Goal: Transaction & Acquisition: Purchase product/service

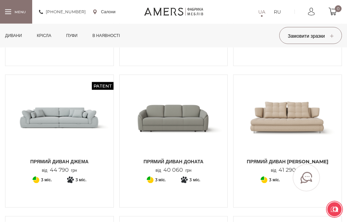
scroll to position [1166, 0]
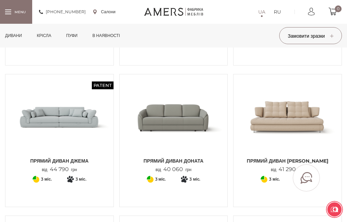
click at [75, 120] on img at bounding box center [60, 116] width 98 height 75
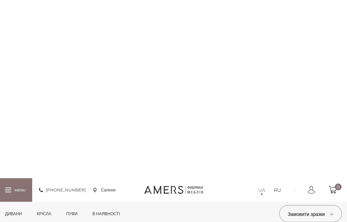
scroll to position [2108, 0]
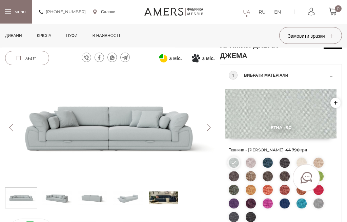
scroll to position [27, 0]
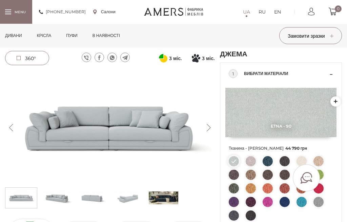
click at [167, 200] on img at bounding box center [163, 197] width 29 height 17
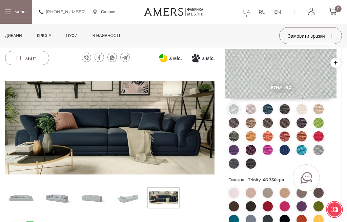
scroll to position [79, 0]
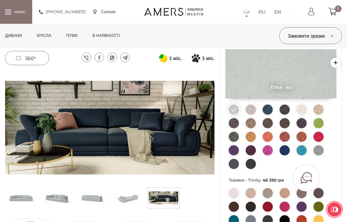
click at [61, 196] on img at bounding box center [56, 197] width 29 height 17
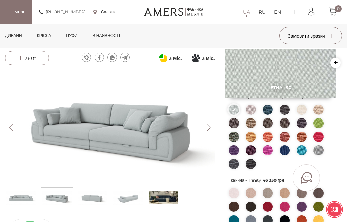
click at [133, 199] on img at bounding box center [127, 197] width 29 height 17
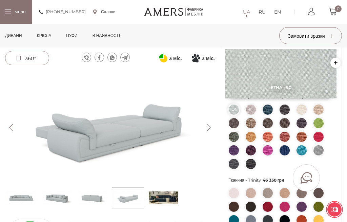
click at [93, 201] on img at bounding box center [92, 197] width 29 height 17
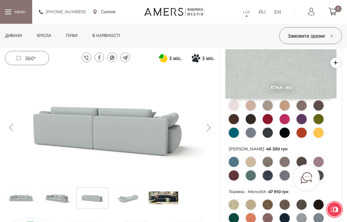
scroll to position [163, 0]
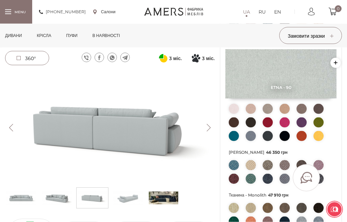
click at [8, 14] on div at bounding box center [8, 14] width 6 height 1
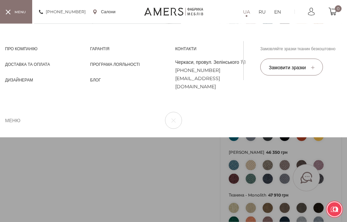
scroll to position [163, 0]
click at [8, 13] on div at bounding box center [8, 11] width 6 height 5
